Goal: Information Seeking & Learning: Learn about a topic

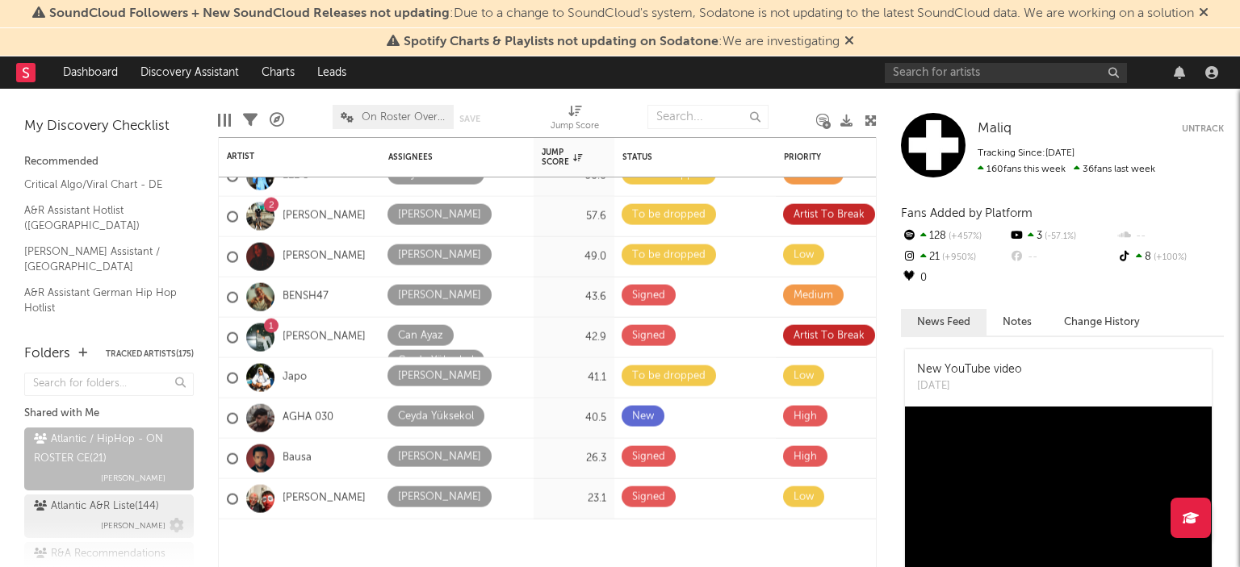
click at [105, 512] on div "Atlantic A&R Liste ( 144 )" at bounding box center [96, 506] width 125 height 19
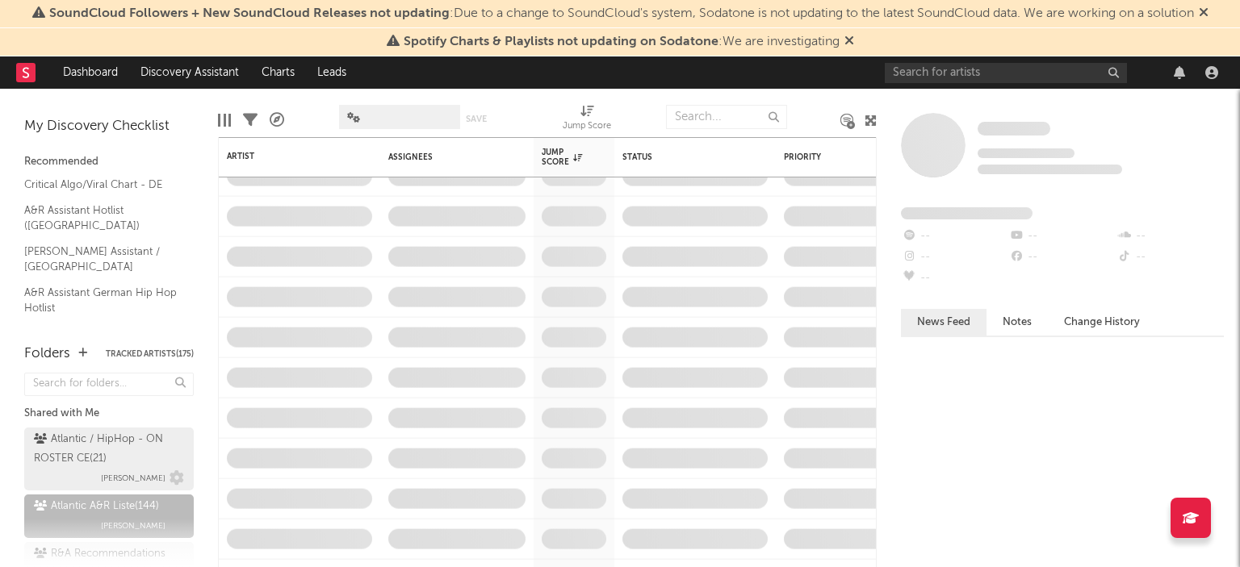
click at [123, 454] on div "Atlantic / HipHop - ON ROSTER CE ( 21 )" at bounding box center [107, 449] width 146 height 39
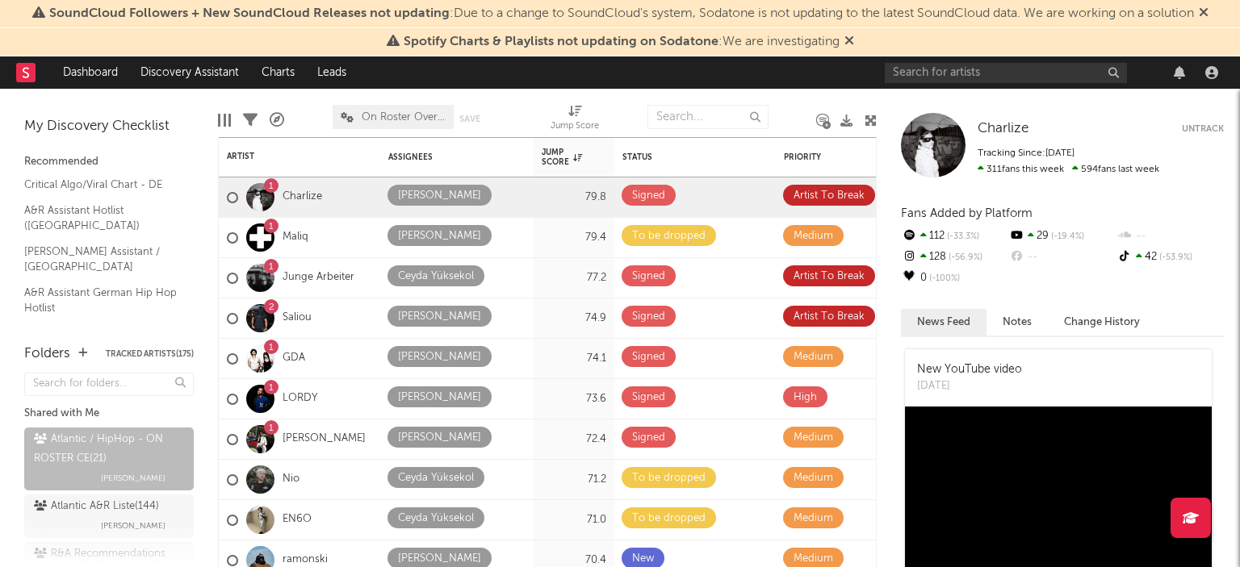
click at [1002, 119] on div "Charlize Untrack Tracking Since: [DATE] 311 fans this week 594 fans last week" at bounding box center [1062, 145] width 323 height 65
click at [998, 129] on span "Charlize" at bounding box center [1002, 129] width 51 height 14
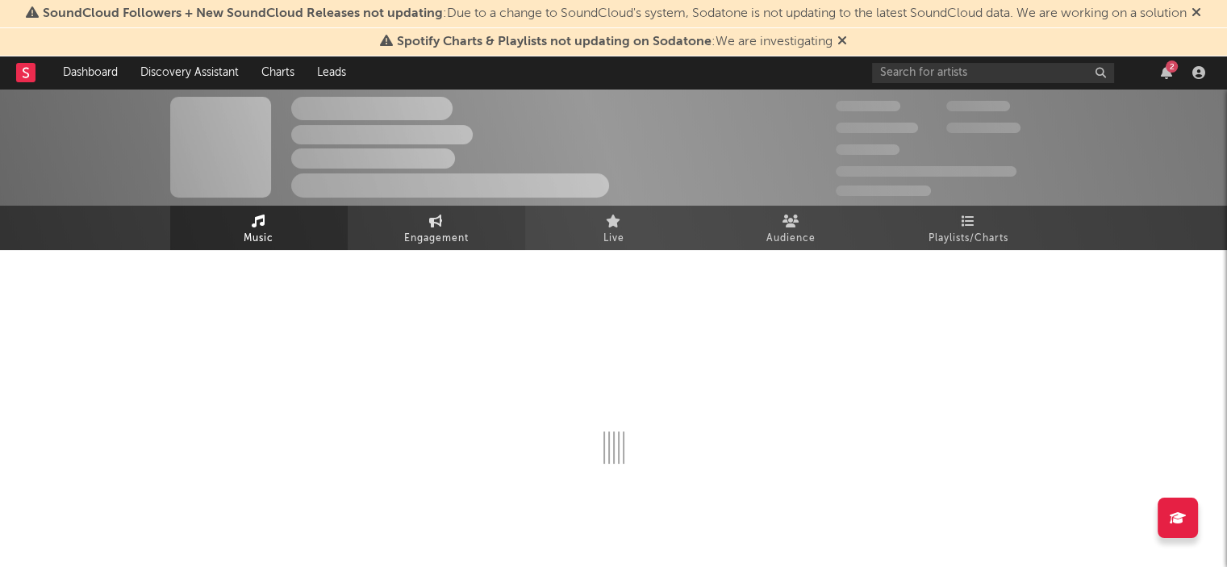
select select "1w"
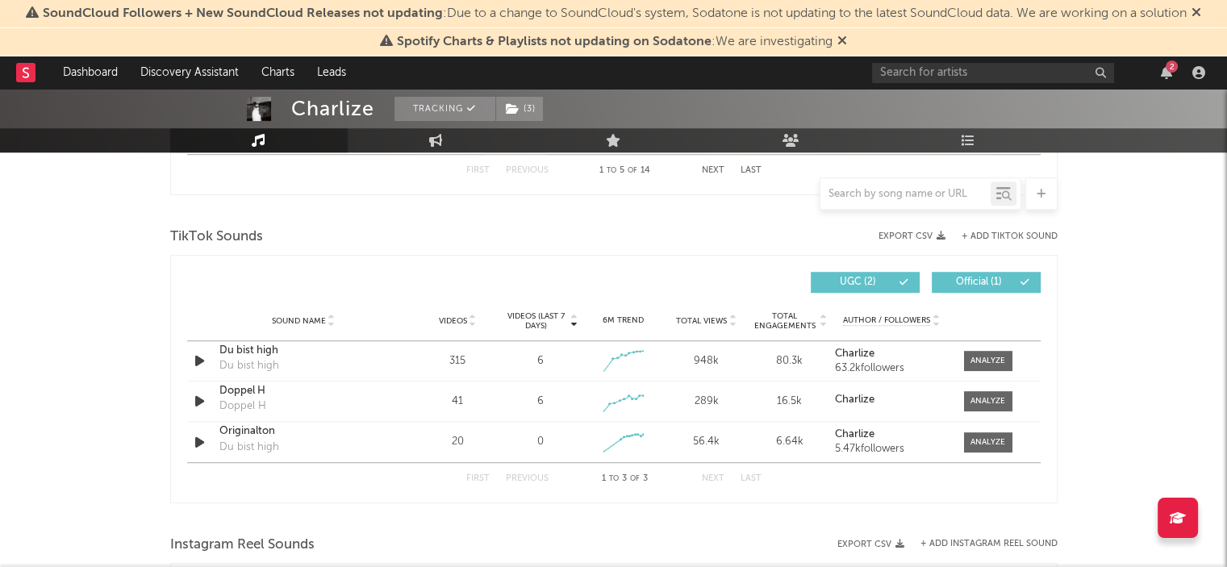
scroll to position [1031, 0]
